Goal: Use online tool/utility: Utilize a website feature to perform a specific function

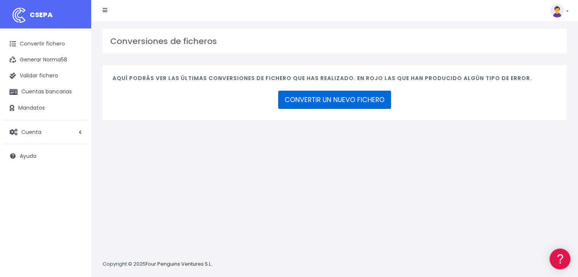
click at [333, 101] on link "CONVERTIR UN NUEVO FICHERO" at bounding box center [334, 100] width 113 height 18
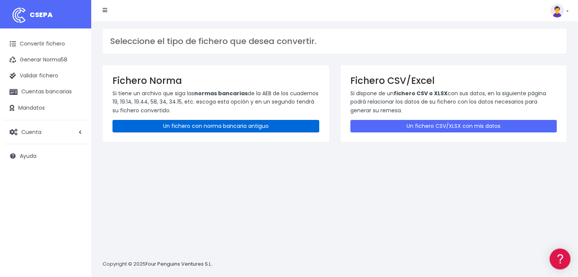
click at [246, 126] on link "Un fichero con norma bancaria antiguo" at bounding box center [215, 126] width 207 height 13
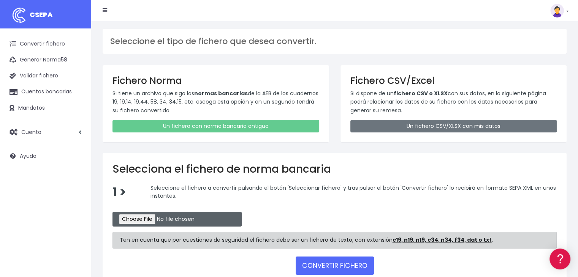
click at [162, 218] on input "file" at bounding box center [176, 219] width 129 height 15
type input "C:\fakepath\Recibos Septbre 25 (2)"
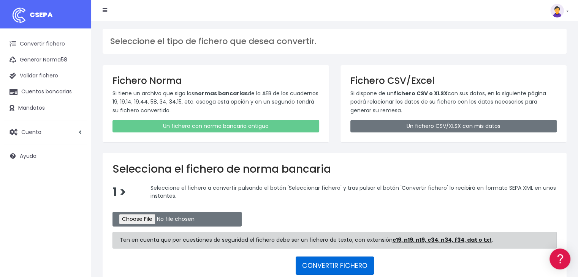
click at [324, 259] on button "CONVERTIR FICHERO" at bounding box center [334, 266] width 78 height 18
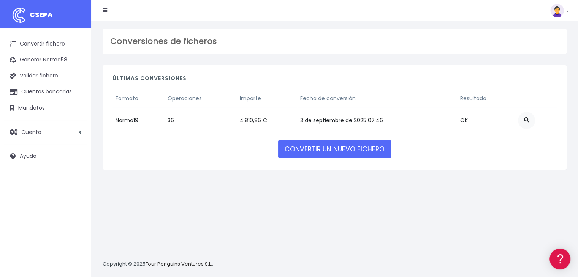
click at [145, 119] on td "Norma19" at bounding box center [138, 120] width 52 height 27
click at [120, 122] on td "Norma19" at bounding box center [138, 120] width 52 height 27
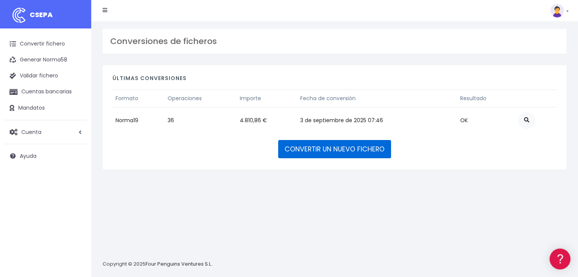
click at [315, 148] on link "CONVERTIR UN NUEVO FICHERO" at bounding box center [334, 149] width 113 height 18
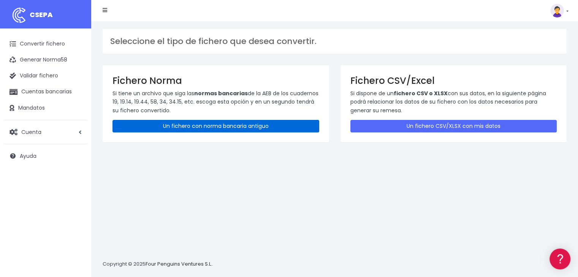
click at [205, 126] on link "Un fichero con norma bancaria antiguo" at bounding box center [215, 126] width 207 height 13
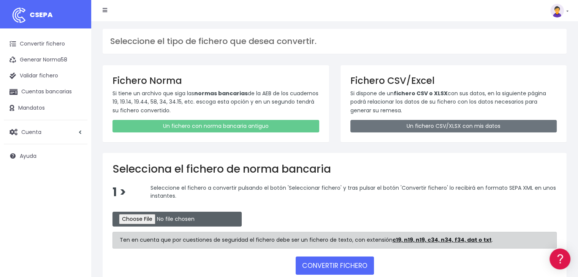
click at [159, 219] on input "file" at bounding box center [176, 219] width 129 height 15
type input "C:\fakepath\Recibos Septbre 25"
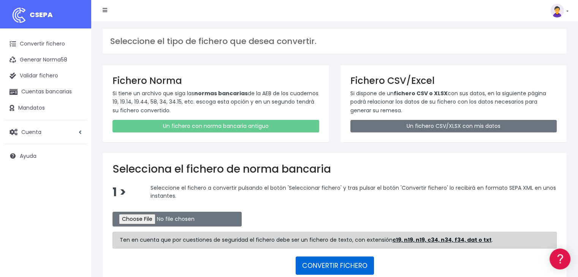
click at [336, 259] on button "CONVERTIR FICHERO" at bounding box center [334, 266] width 78 height 18
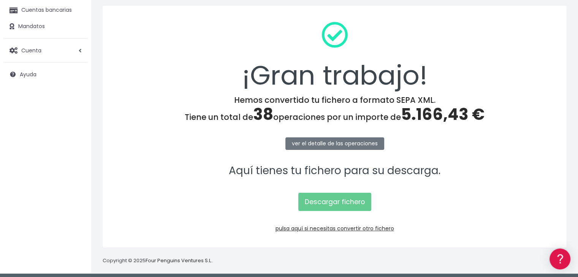
scroll to position [85, 0]
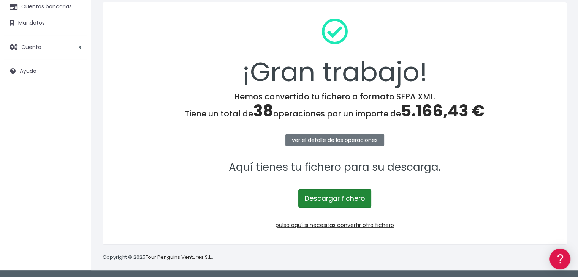
click at [328, 202] on link "Descargar fichero" at bounding box center [334, 198] width 73 height 18
click at [328, 195] on link "Descargar fichero" at bounding box center [334, 198] width 73 height 18
